Goal: Information Seeking & Learning: Learn about a topic

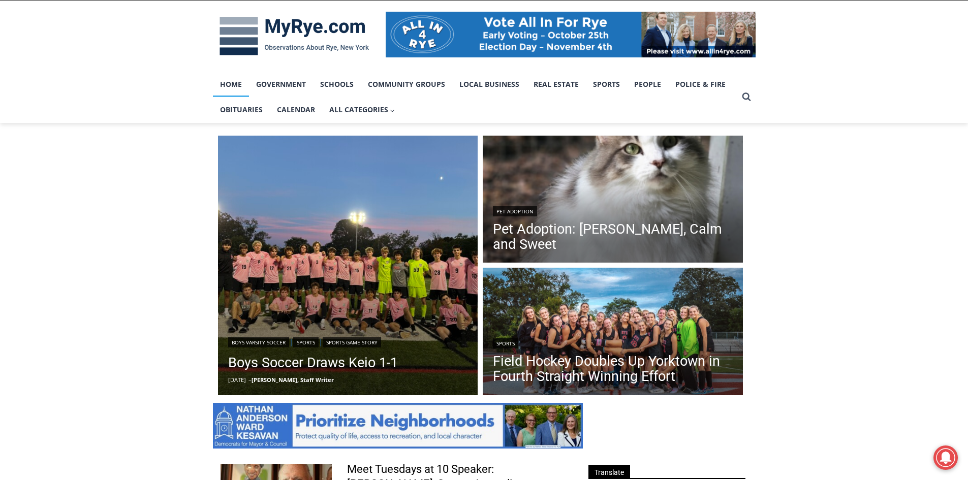
scroll to position [153, 0]
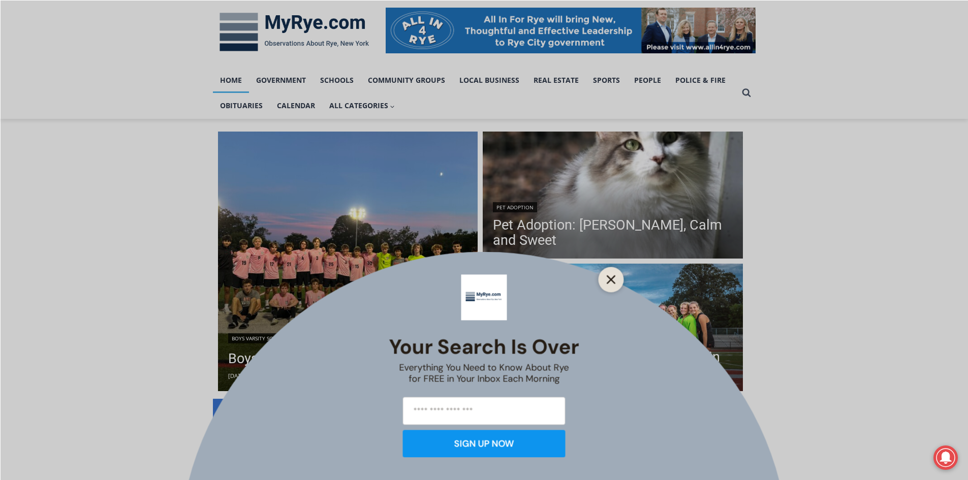
click at [610, 276] on icon "Close" at bounding box center [611, 279] width 9 height 9
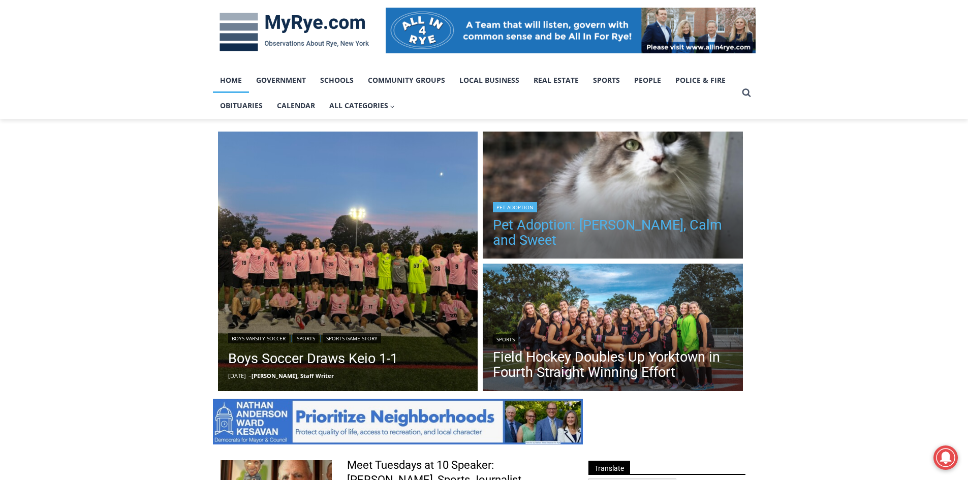
click at [606, 239] on link "Pet Adoption: [PERSON_NAME], Calm and Sweet" at bounding box center [613, 233] width 240 height 31
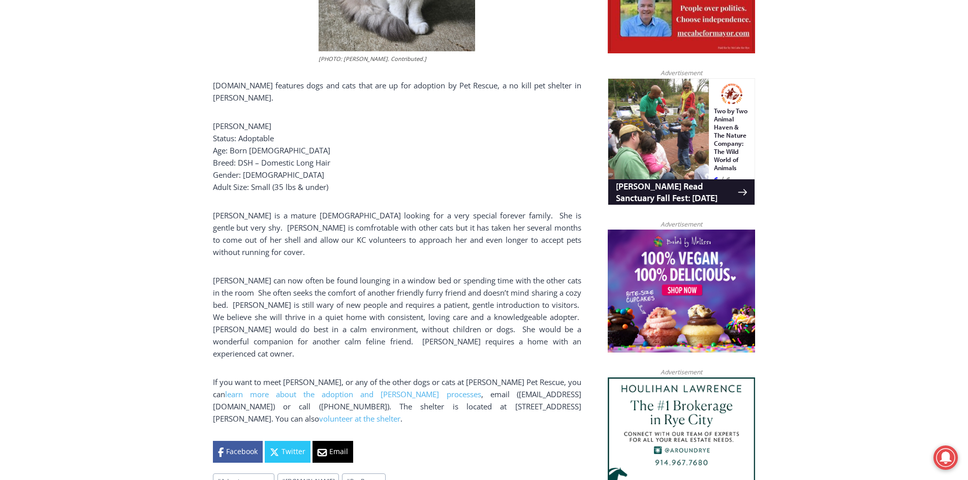
scroll to position [610, 0]
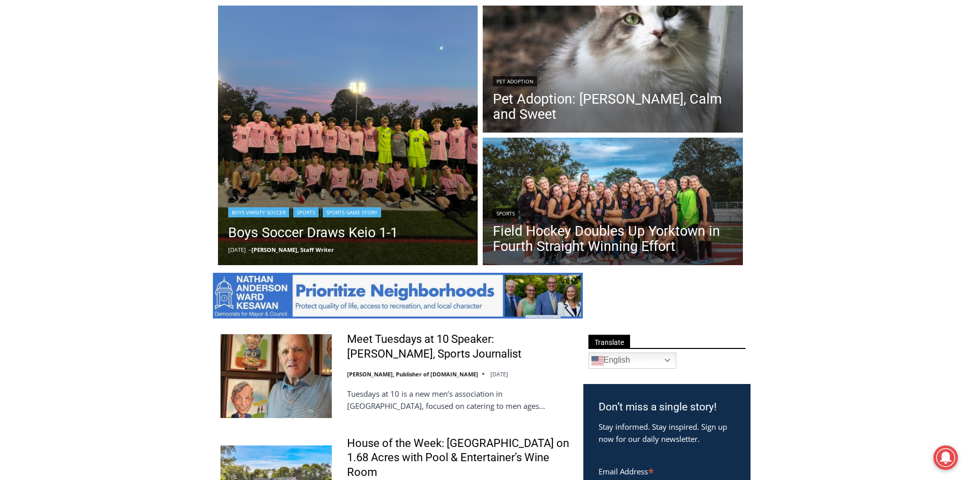
scroll to position [305, 0]
